Goal: Information Seeking & Learning: Learn about a topic

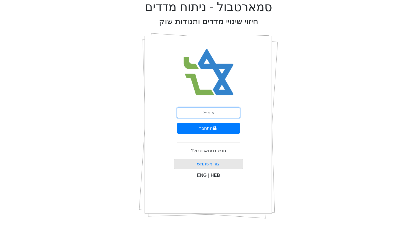
click at [208, 111] on input "email" at bounding box center [208, 112] width 63 height 11
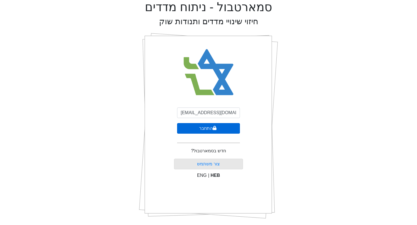
click at [210, 128] on button "התחבר" at bounding box center [208, 128] width 63 height 11
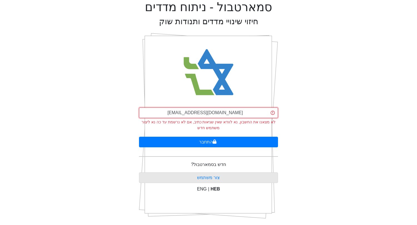
click at [205, 109] on input "[EMAIL_ADDRESS][DOMAIN_NAME]" at bounding box center [208, 112] width 139 height 11
type input "G"
type input "[EMAIL_ADDRESS][DOMAIN_NAME]"
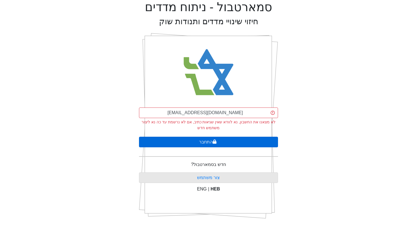
click at [198, 139] on button "התחבר" at bounding box center [208, 142] width 139 height 11
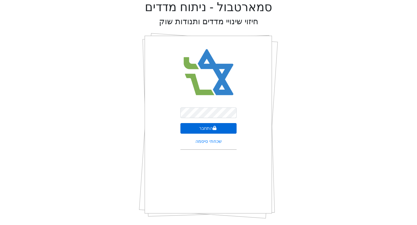
click at [203, 128] on button "התחבר" at bounding box center [208, 128] width 56 height 11
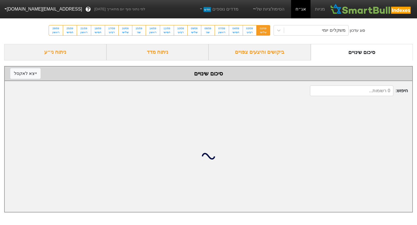
click at [273, 54] on div "ביקושים והיצעים צפויים" at bounding box center [260, 52] width 102 height 16
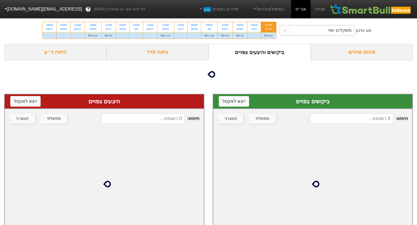
click at [318, 30] on div "משקלים יומי" at bounding box center [322, 30] width 64 height 10
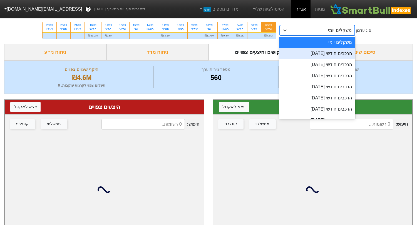
click at [305, 53] on div "הרכבים חודשי [DATE]" at bounding box center [317, 53] width 76 height 11
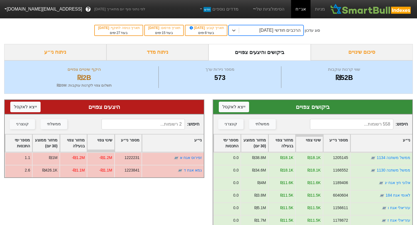
click at [360, 128] on input at bounding box center [351, 124] width 83 height 11
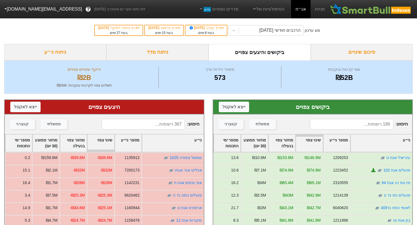
click at [59, 53] on div "ניתוח ני״ע" at bounding box center [55, 52] width 102 height 16
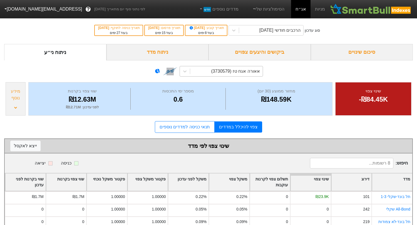
click at [215, 68] on div "אאורה אגח טז (3730579)" at bounding box center [235, 71] width 49 height 7
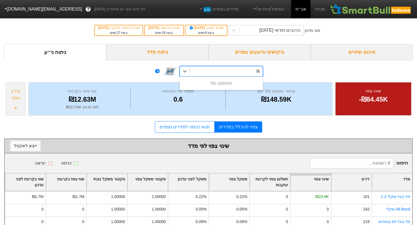
type input "t"
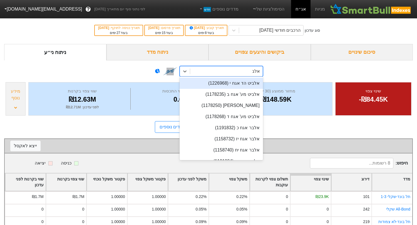
type input "אלבר"
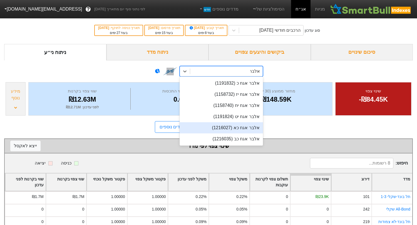
click at [225, 130] on div "אלבר אגח כא (1216027)" at bounding box center [221, 127] width 83 height 11
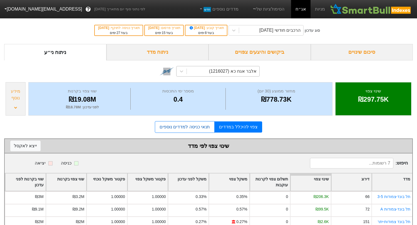
click at [200, 129] on link "תנאי כניסה למדדים נוספים" at bounding box center [185, 127] width 60 height 12
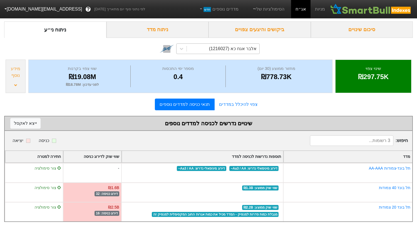
scroll to position [25, 0]
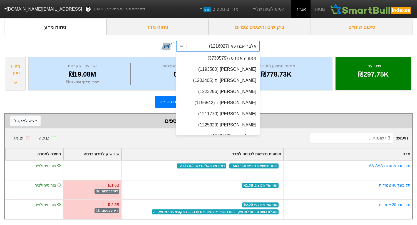
click at [231, 48] on div "אלבר אגח כא (1216027)" at bounding box center [233, 46] width 48 height 7
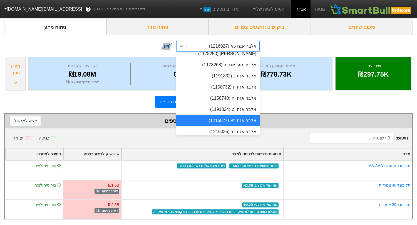
scroll to position [560, 0]
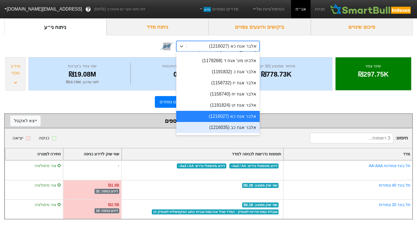
click at [216, 122] on div "אלבר אגח כב (1216035)" at bounding box center [217, 127] width 83 height 11
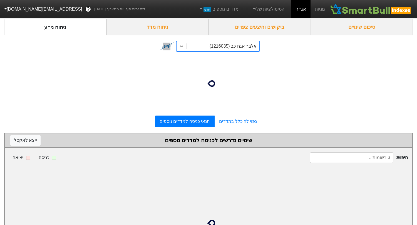
scroll to position [6, 0]
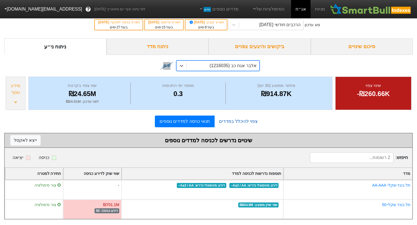
click at [225, 120] on link "צפוי להיכלל במדדים" at bounding box center [239, 121] width 48 height 11
